Goal: Transaction & Acquisition: Purchase product/service

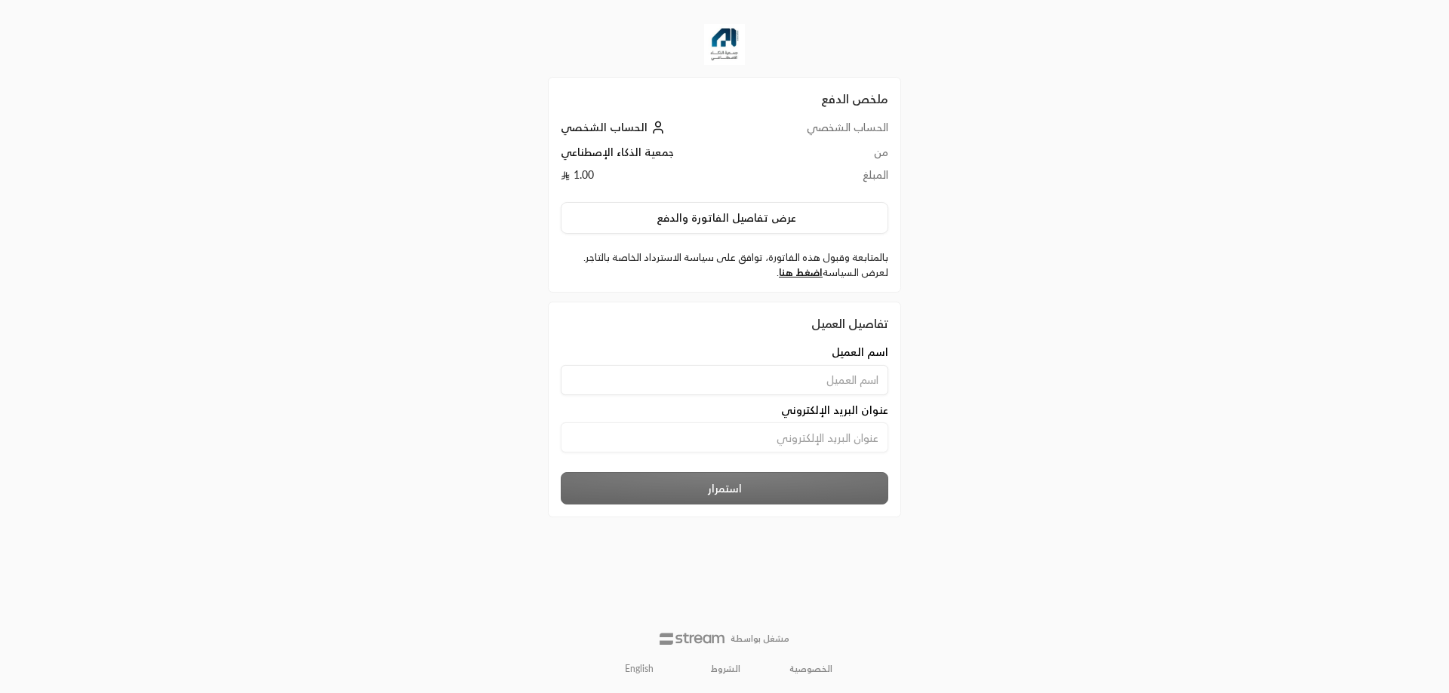
click at [829, 440] on input at bounding box center [724, 437] width 327 height 30
click at [856, 437] on input "mallah@123.com" at bounding box center [724, 437] width 327 height 30
type input "mallah@1234.com"
click at [848, 376] on input at bounding box center [724, 380] width 327 height 30
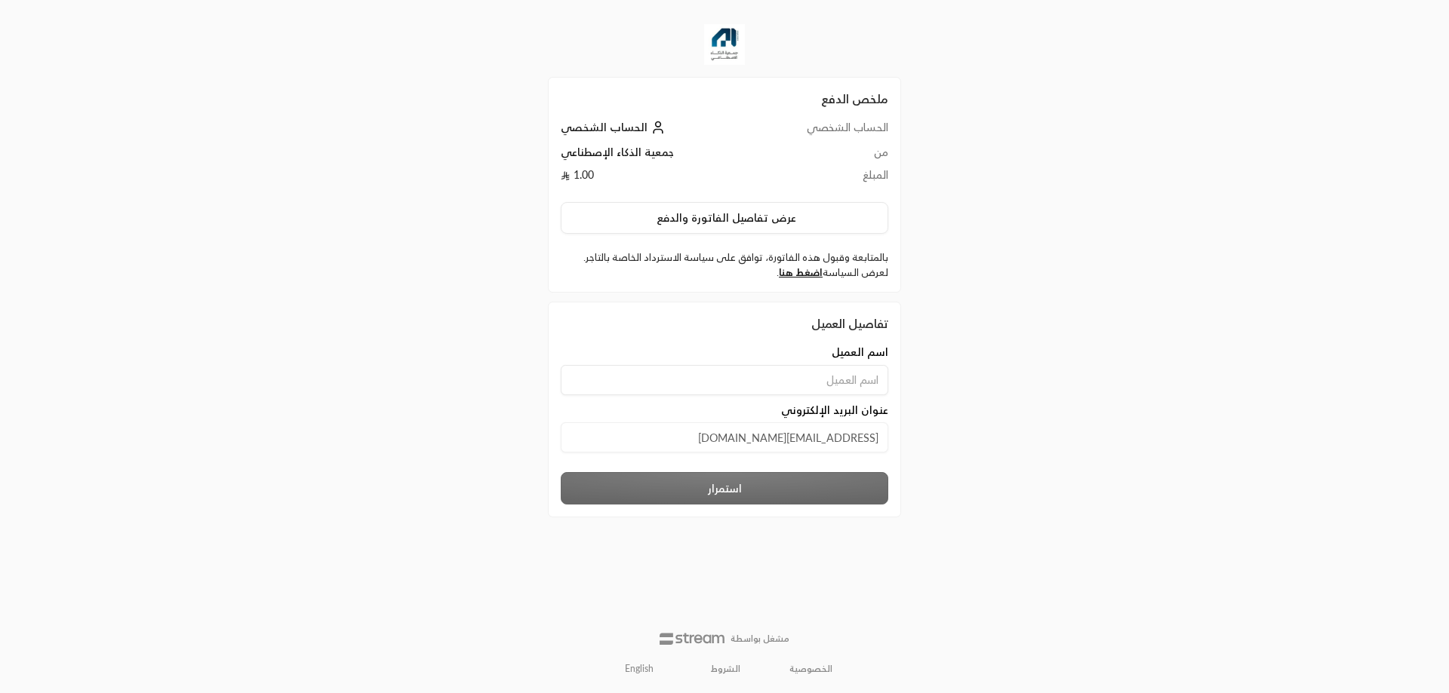
type input "ahmedelmallah"
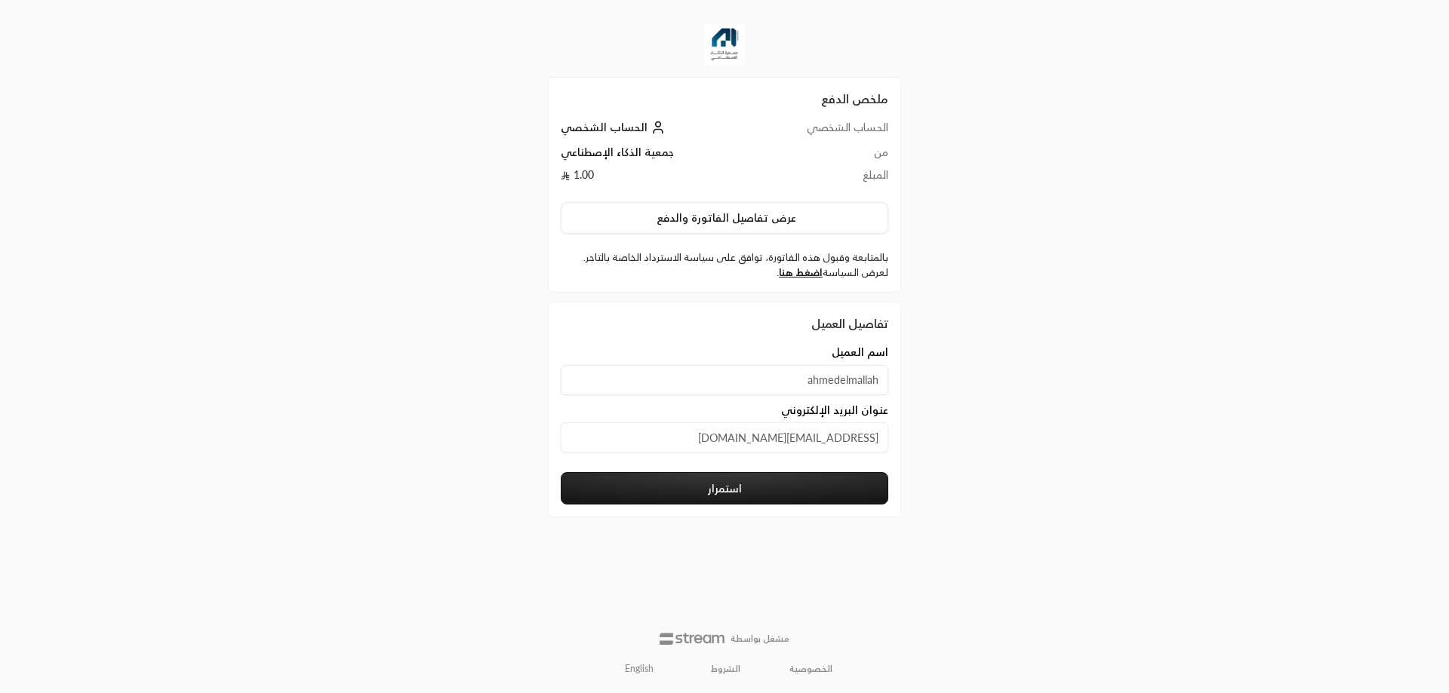
click at [772, 493] on button "استمرار" at bounding box center [724, 488] width 327 height 32
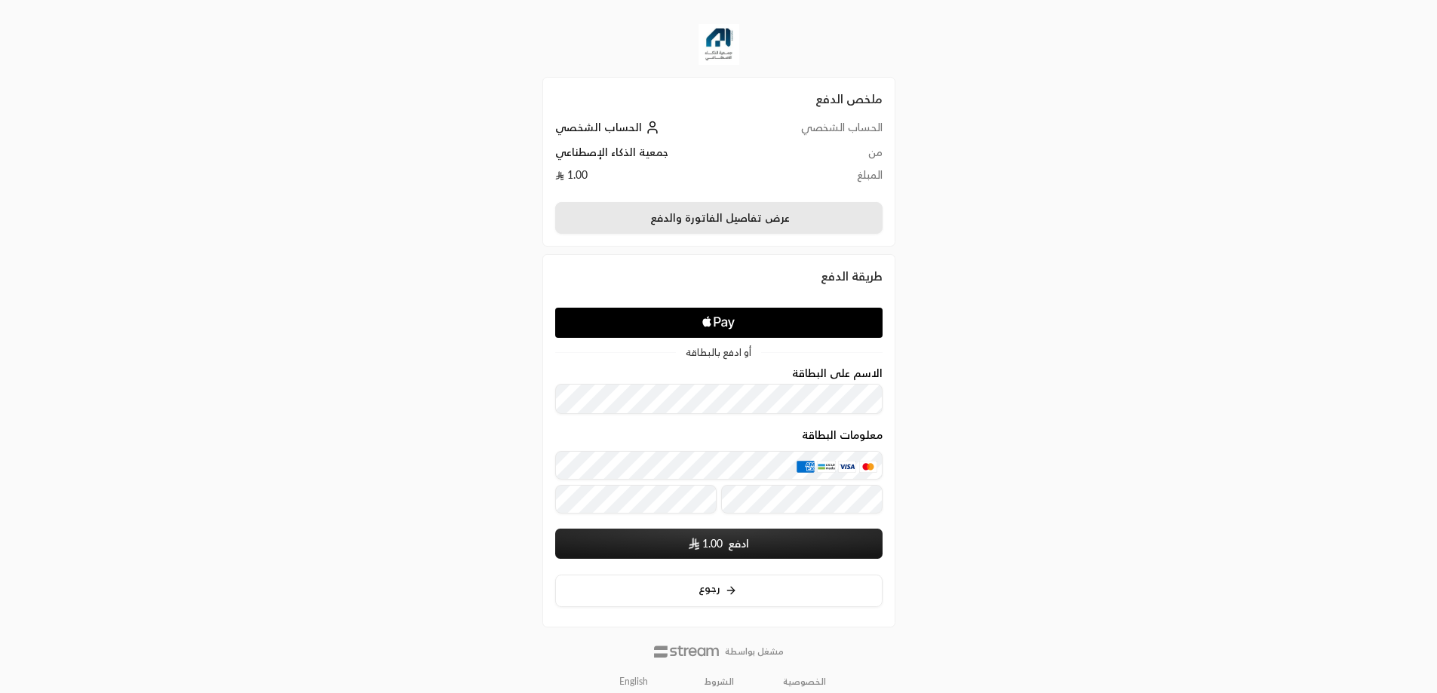
click at [676, 221] on button "عرض تفاصيل الفاتورة والدفع" at bounding box center [718, 218] width 327 height 32
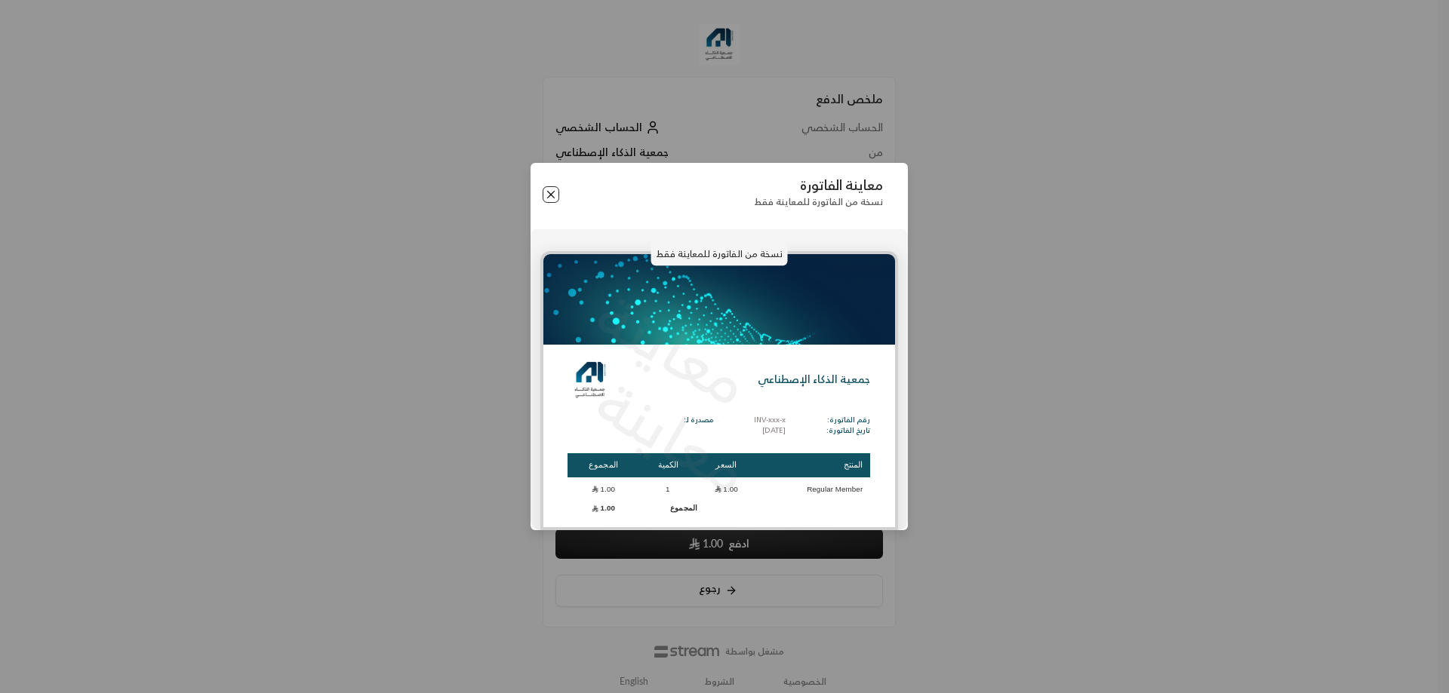
click at [554, 198] on button "Close" at bounding box center [550, 194] width 17 height 17
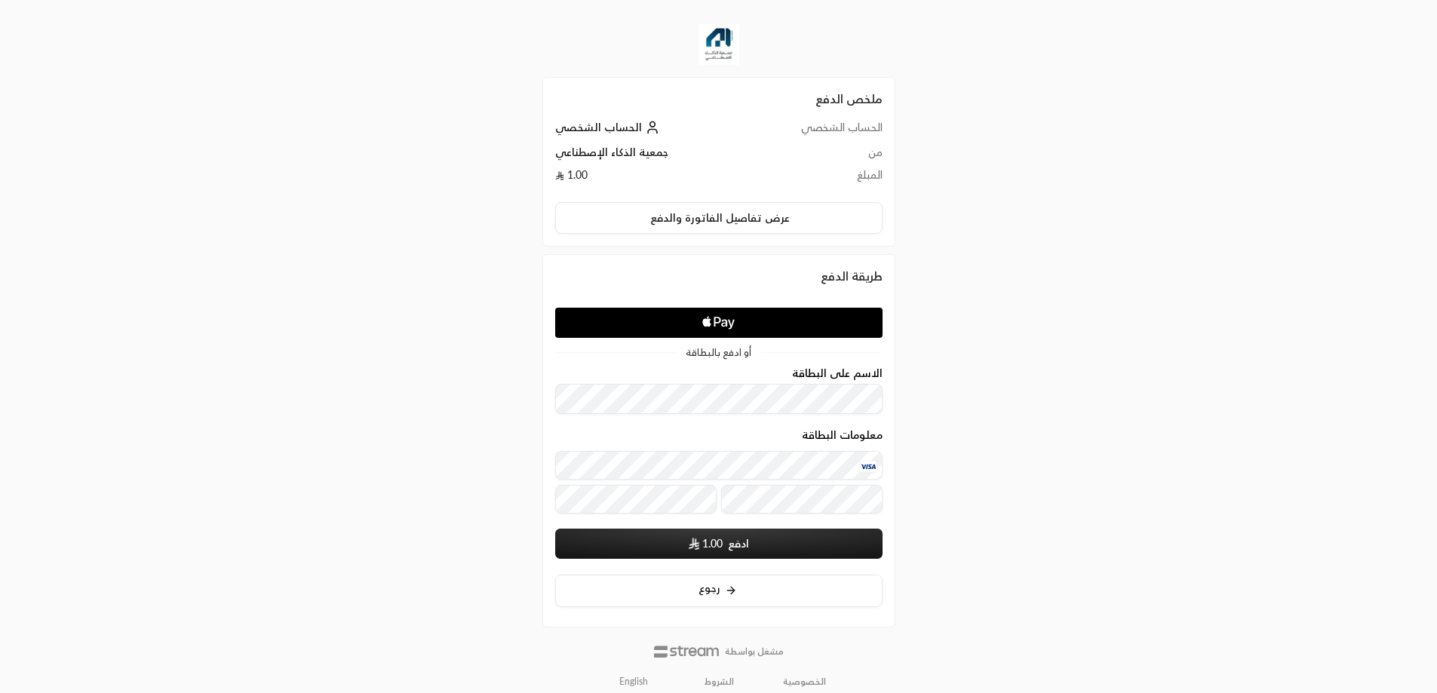
click at [763, 535] on button "ادفع 1.00" at bounding box center [718, 544] width 327 height 30
